Goal: Task Accomplishment & Management: Manage account settings

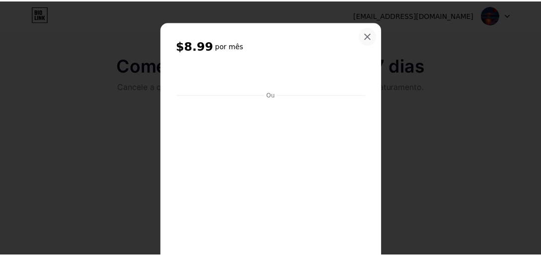
scroll to position [170, 0]
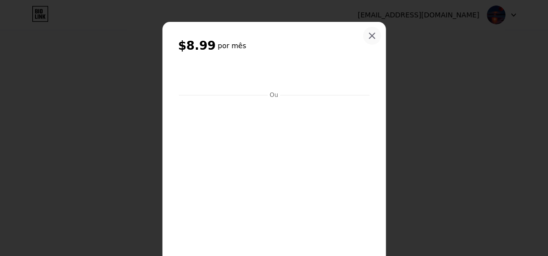
click at [369, 36] on icon at bounding box center [372, 36] width 8 height 8
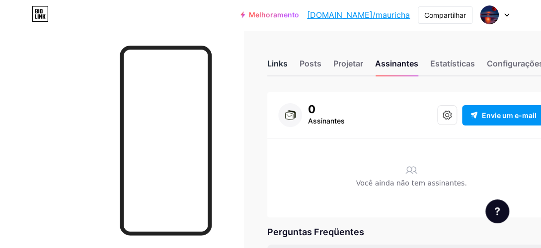
click at [279, 64] on div "Links" at bounding box center [277, 67] width 20 height 18
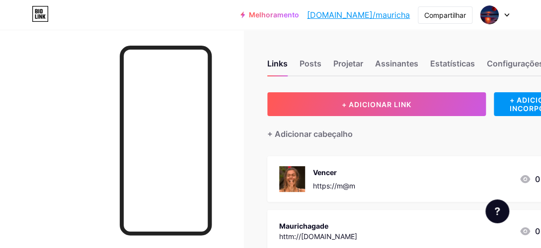
scroll to position [217, 0]
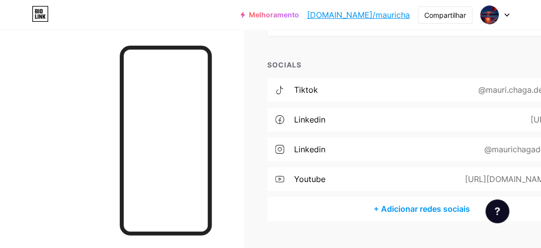
click at [464, 180] on div "https://www.youtube.com/@user_be6si3zr1y" at bounding box center [506, 179] width 115 height 12
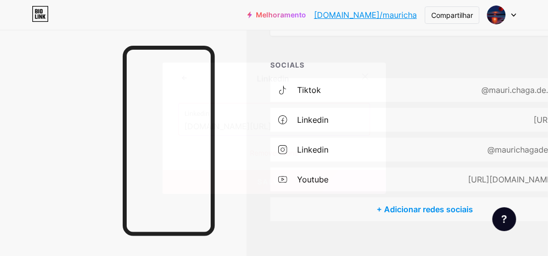
click at [403, 209] on div at bounding box center [274, 128] width 548 height 256
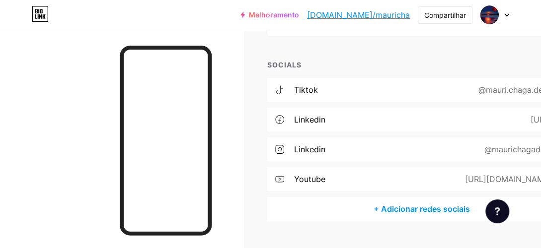
click at [403, 205] on div "+ Adicionar redes sociais" at bounding box center [421, 209] width 308 height 24
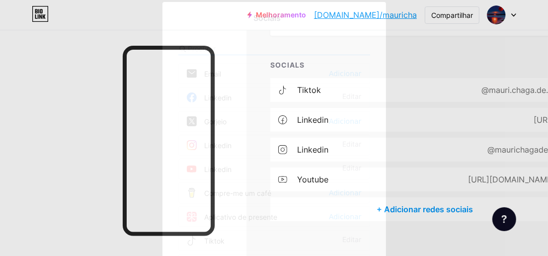
click at [261, 240] on div "Tiktok Editar" at bounding box center [274, 240] width 192 height 21
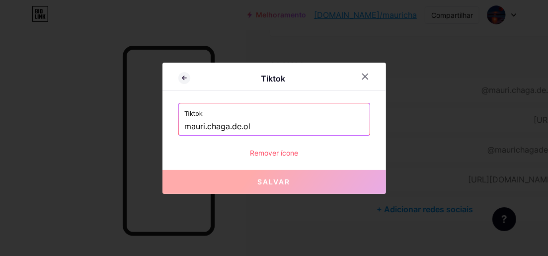
click at [226, 125] on input "mauri.chaga.de.ol" at bounding box center [274, 126] width 179 height 17
click at [365, 75] on icon at bounding box center [365, 77] width 8 height 8
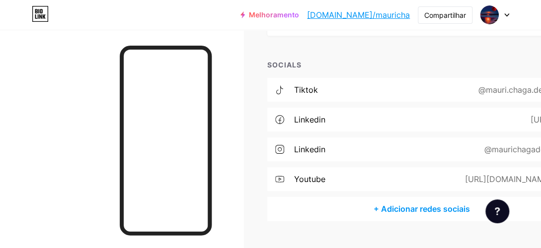
click at [284, 62] on div "SOCIALS" at bounding box center [421, 65] width 308 height 10
